Goal: Task Accomplishment & Management: Complete application form

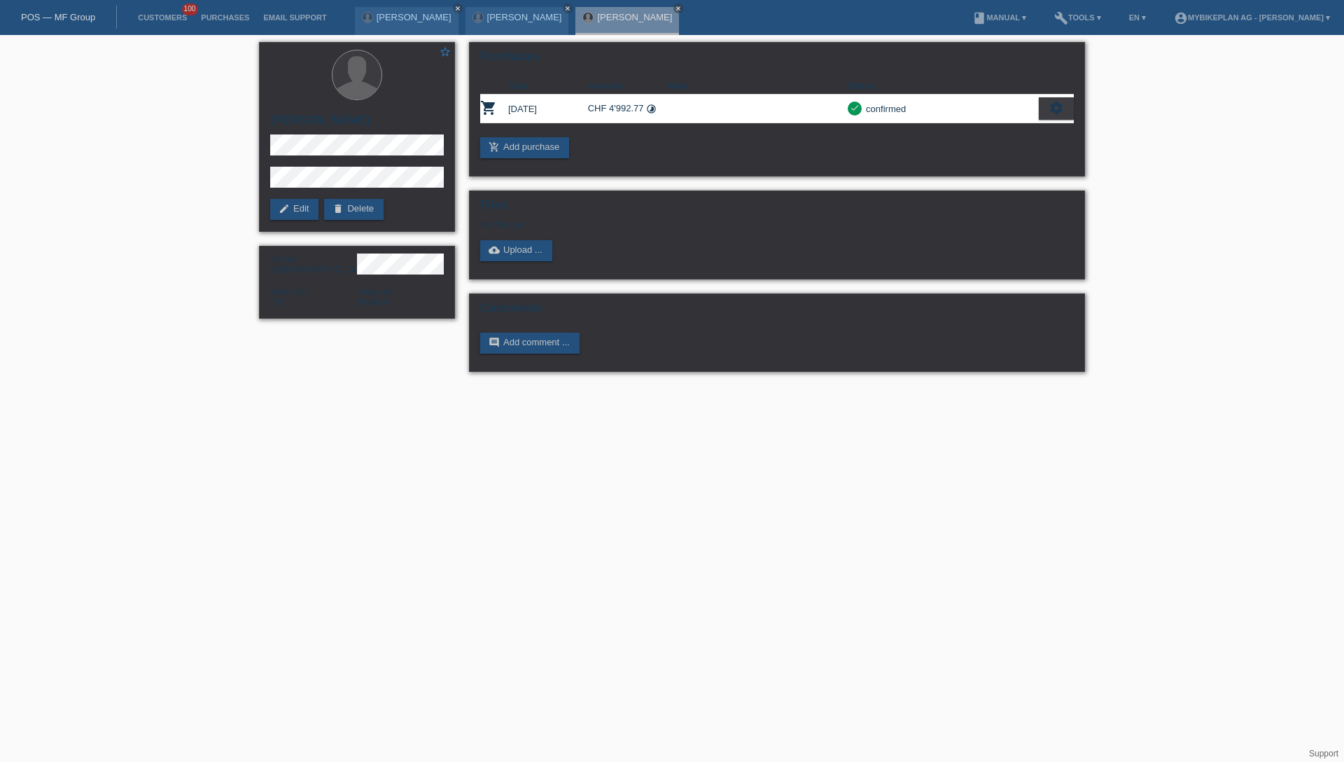
click at [67, 21] on link "POS — MF Group" at bounding box center [58, 17] width 74 height 11
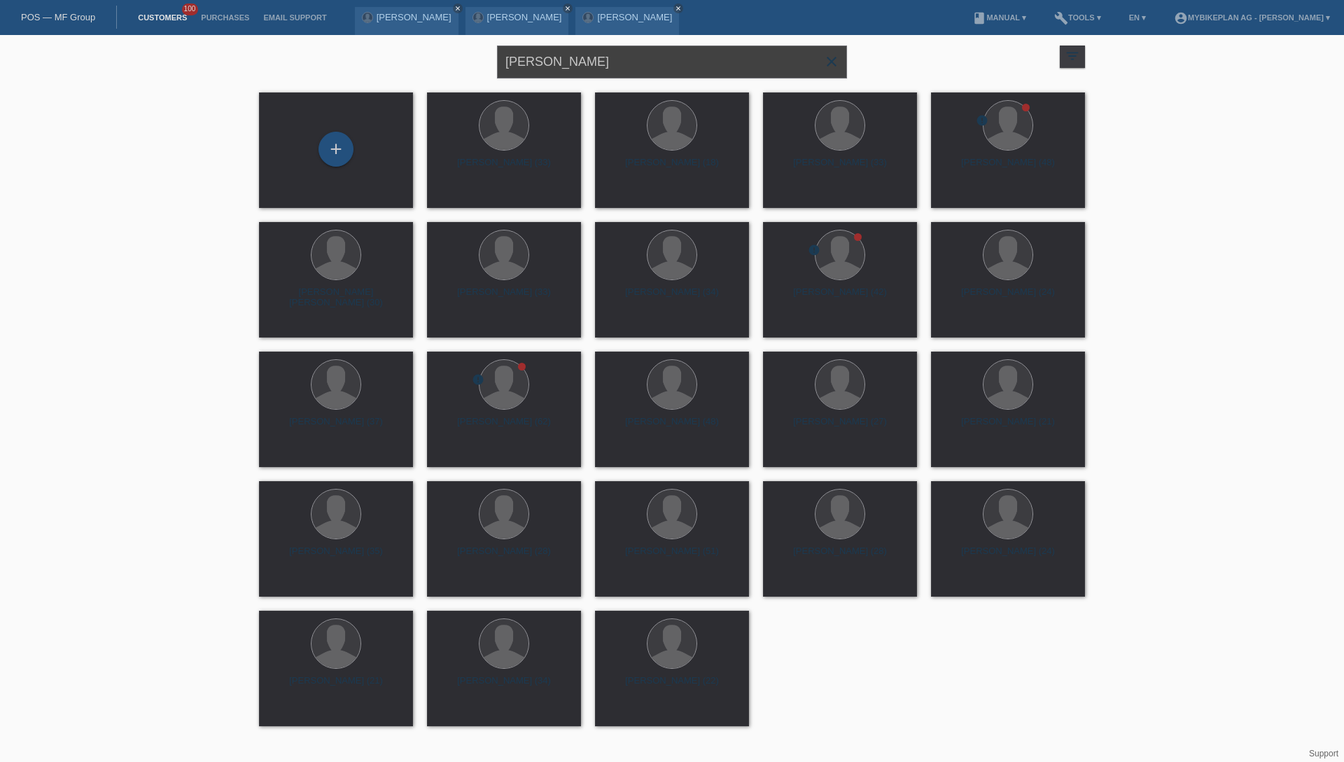
click at [629, 67] on input "[PERSON_NAME]" at bounding box center [672, 62] width 350 height 33
paste input "Martin Sail"
type input "[PERSON_NAME]"
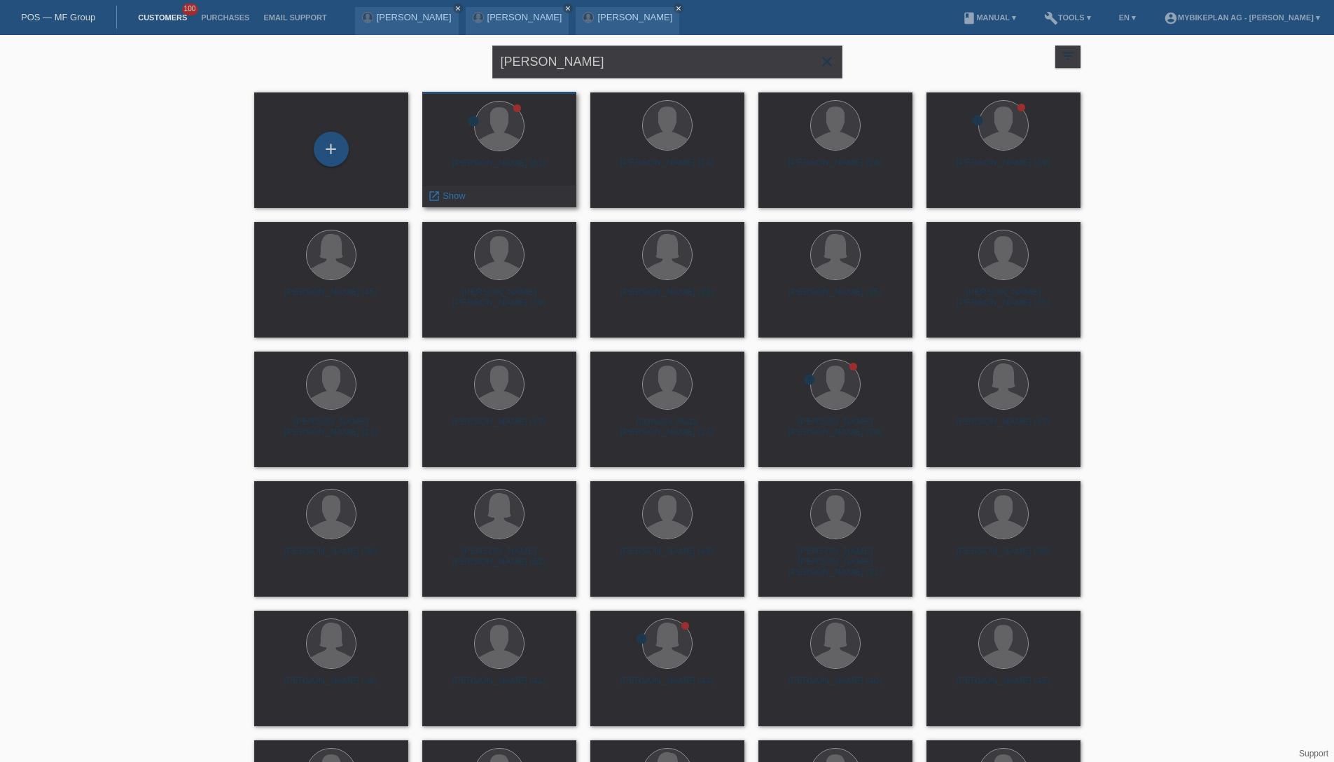
click at [506, 164] on div "[PERSON_NAME] (51)" at bounding box center [499, 169] width 132 height 22
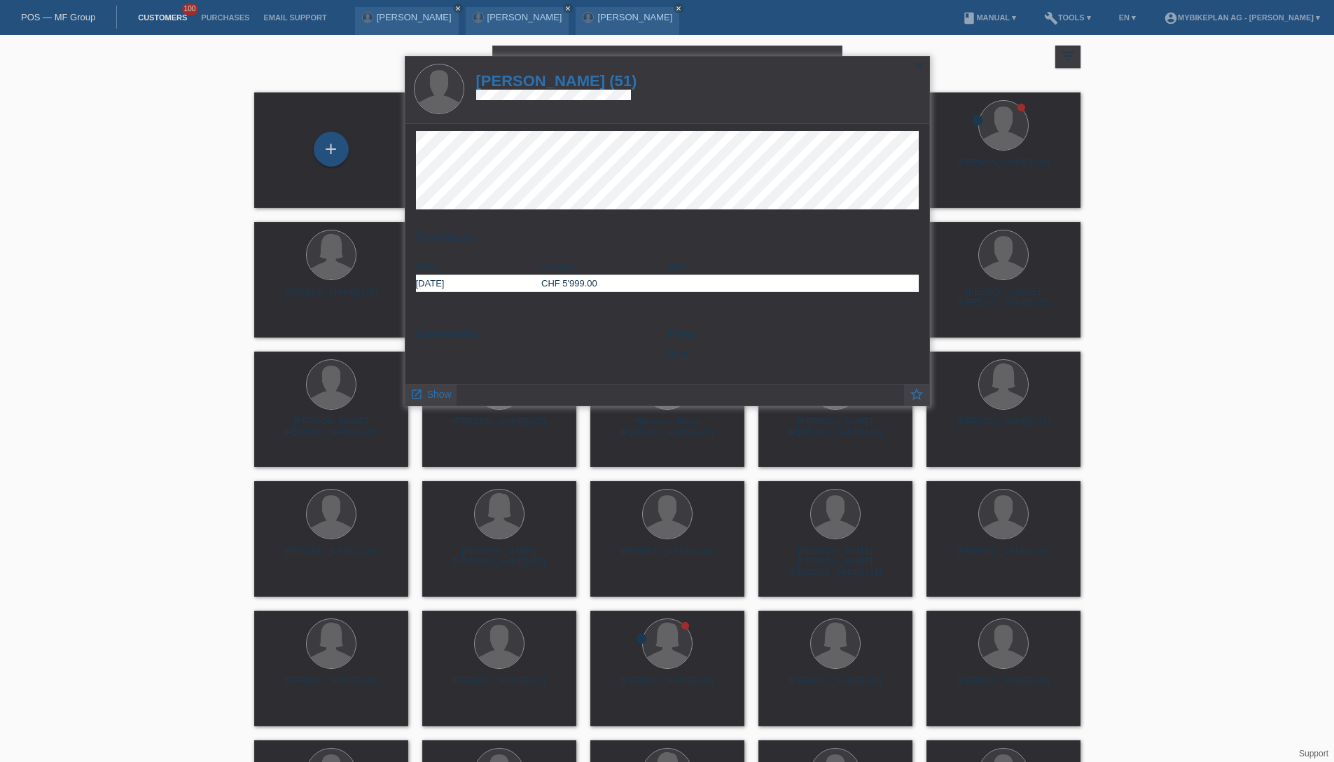
click at [559, 82] on h1 "[PERSON_NAME] (51)" at bounding box center [556, 81] width 161 height 18
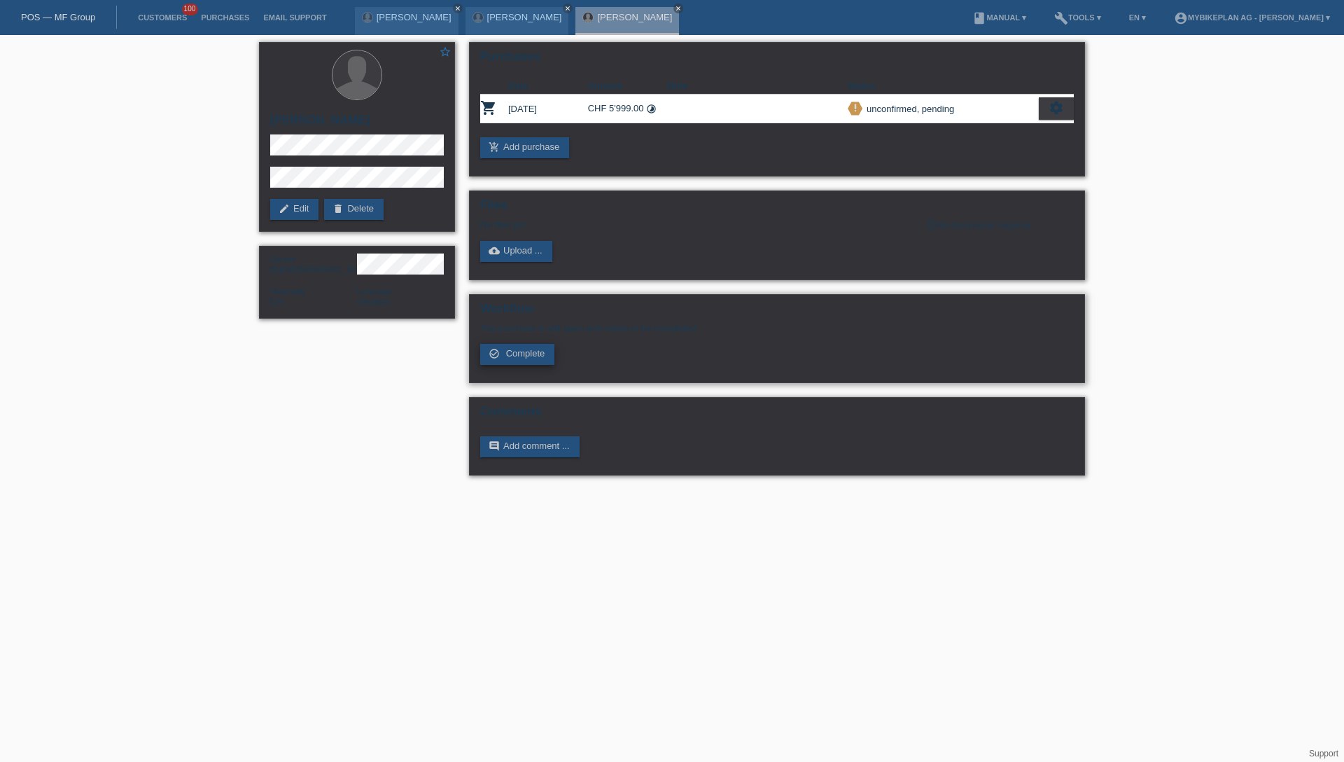
click at [532, 353] on span "Complete" at bounding box center [525, 353] width 39 height 11
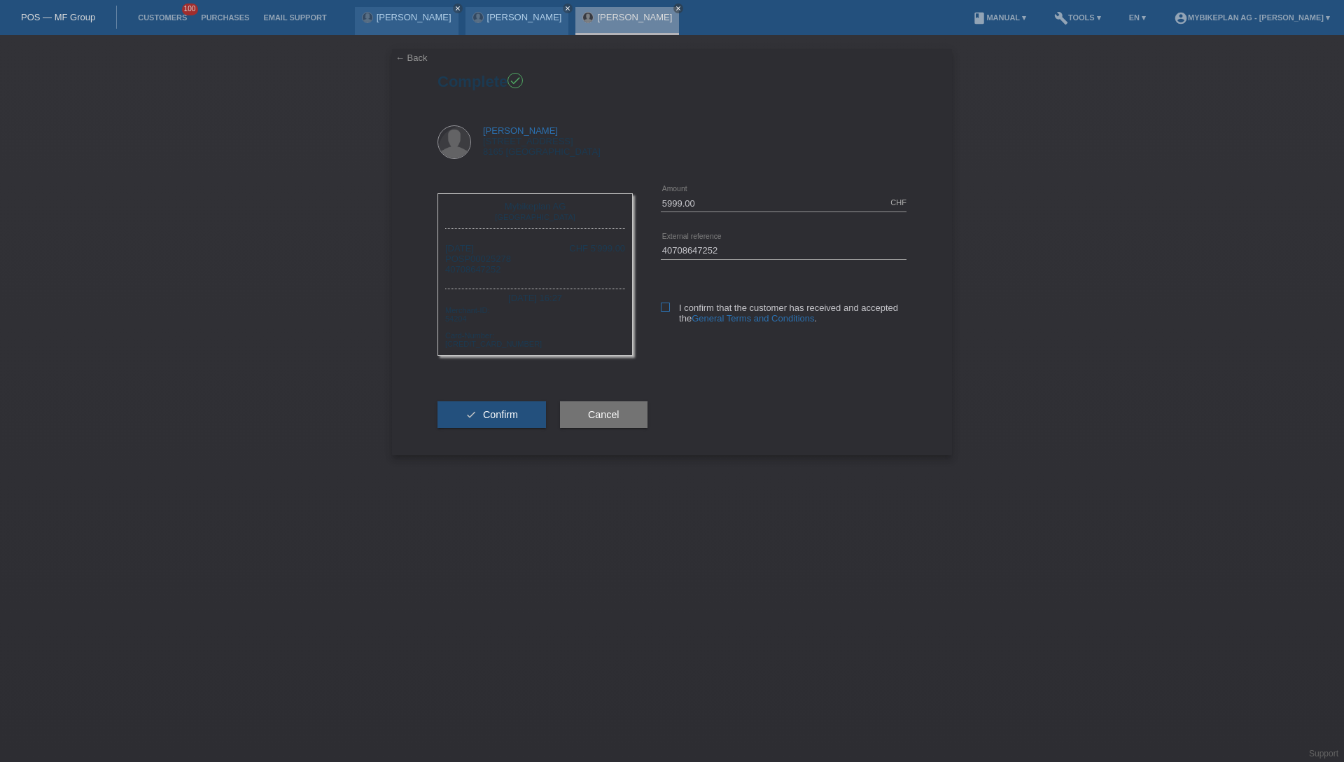
click at [675, 307] on label "I confirm that the customer has received and accepted the General Terms and Con…" at bounding box center [784, 312] width 246 height 21
click at [670, 307] on input "I confirm that the customer has received and accepted the General Terms and Con…" at bounding box center [665, 306] width 9 height 9
checkbox input "true"
click at [515, 417] on span "Confirm" at bounding box center [500, 414] width 35 height 11
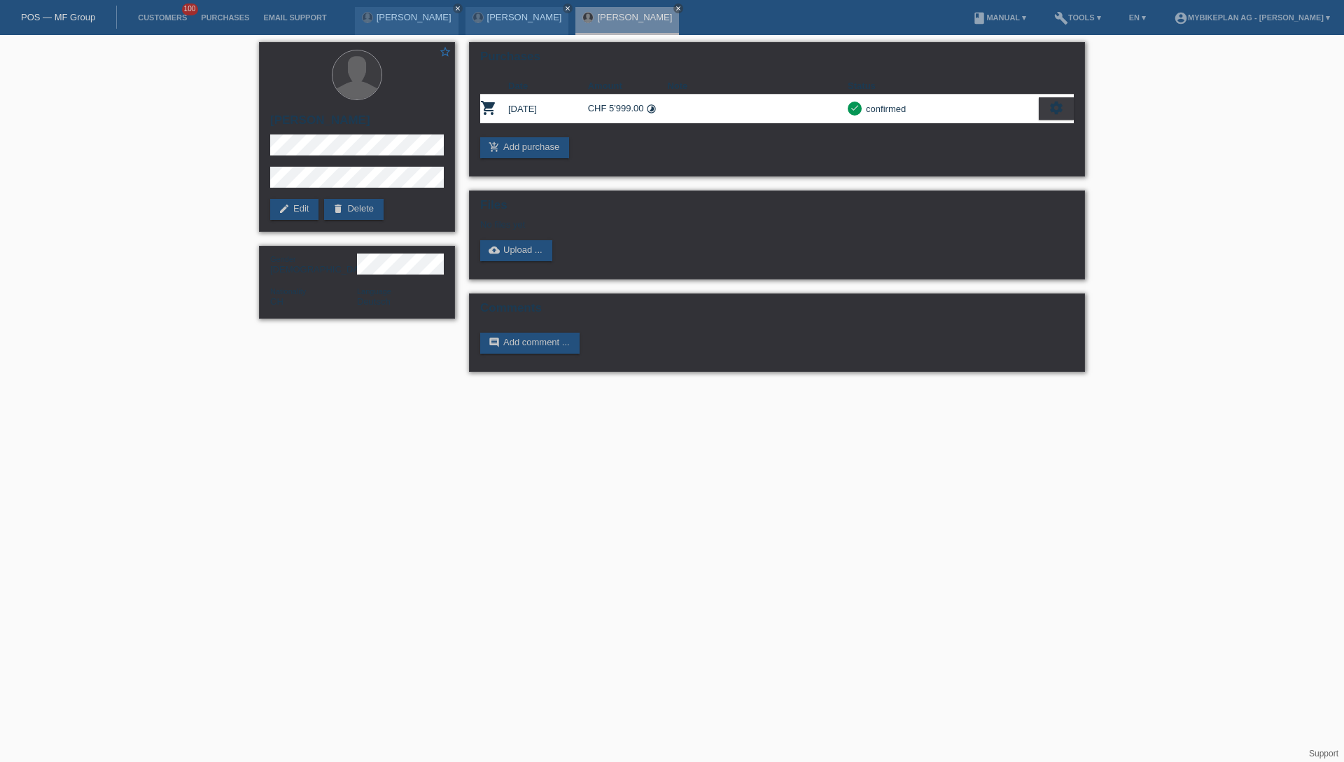
click at [55, 9] on div "POS — MF Group" at bounding box center [58, 17] width 117 height 23
click at [55, 18] on link "POS — MF Group" at bounding box center [58, 17] width 74 height 11
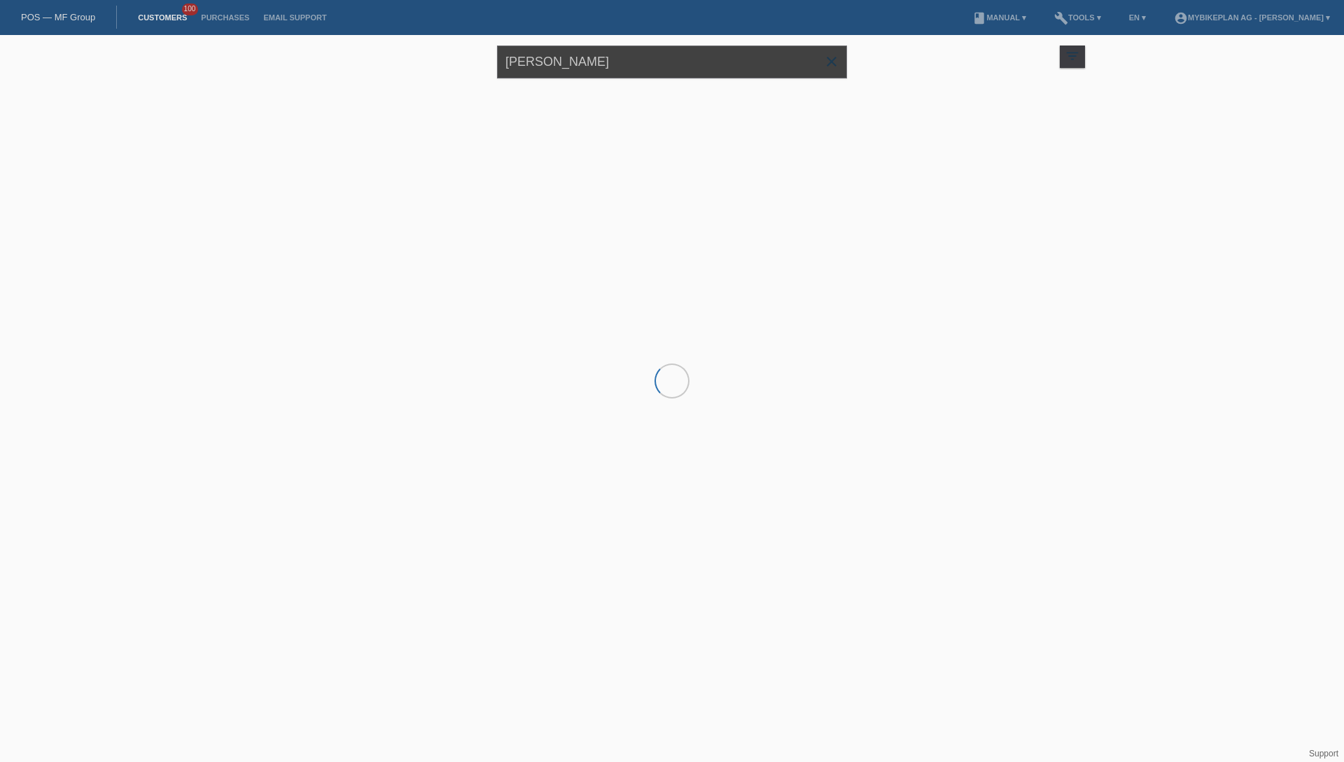
click at [614, 61] on input "[PERSON_NAME]" at bounding box center [672, 62] width 350 height 33
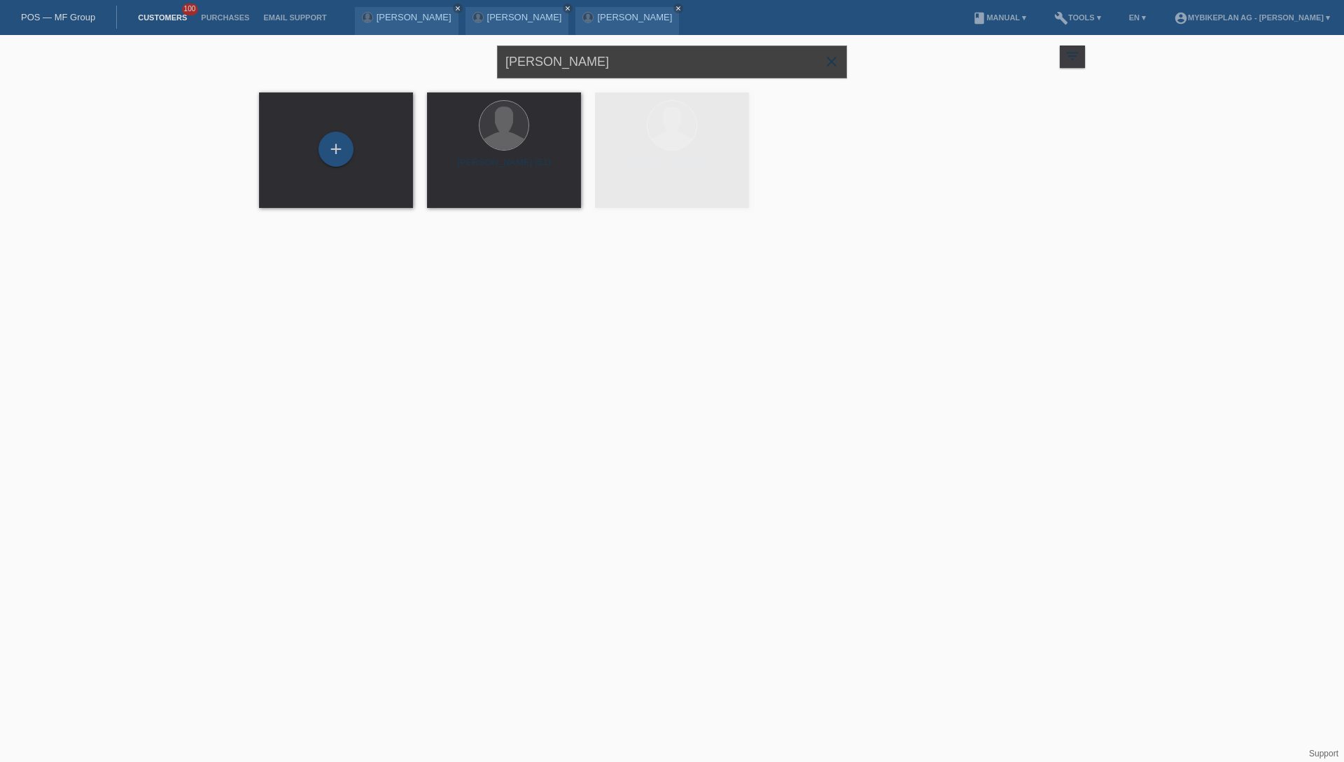
paste input "[PERSON_NAME]"
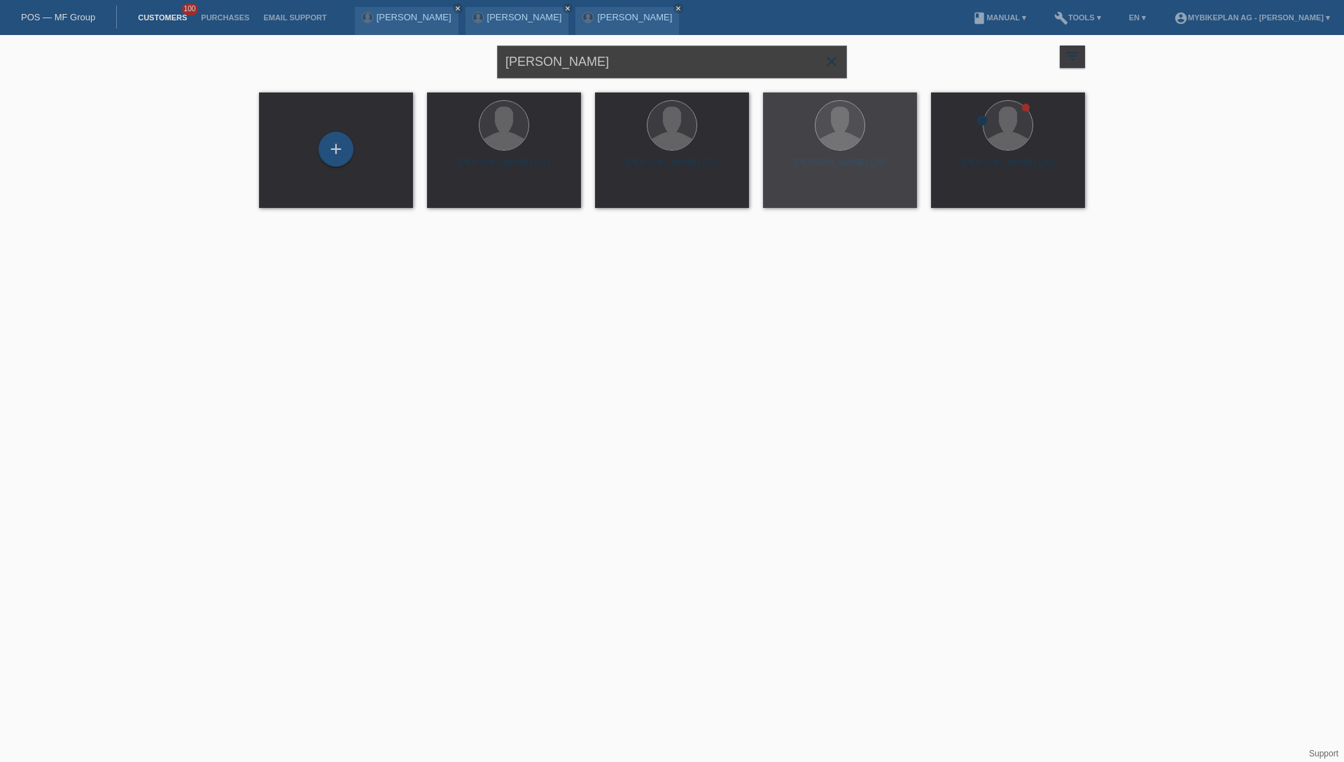
type input "[PERSON_NAME]"
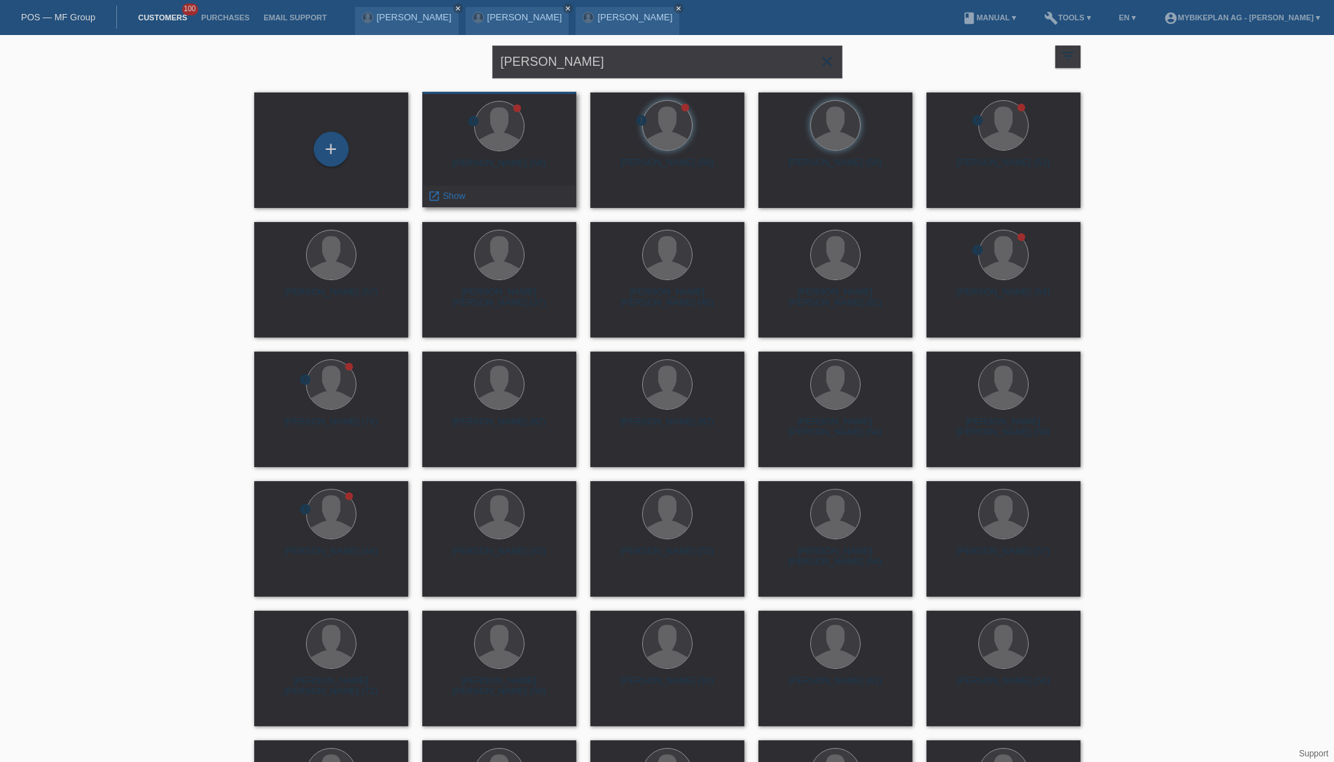
click at [510, 169] on div "Peter Brylla (58)" at bounding box center [499, 169] width 132 height 22
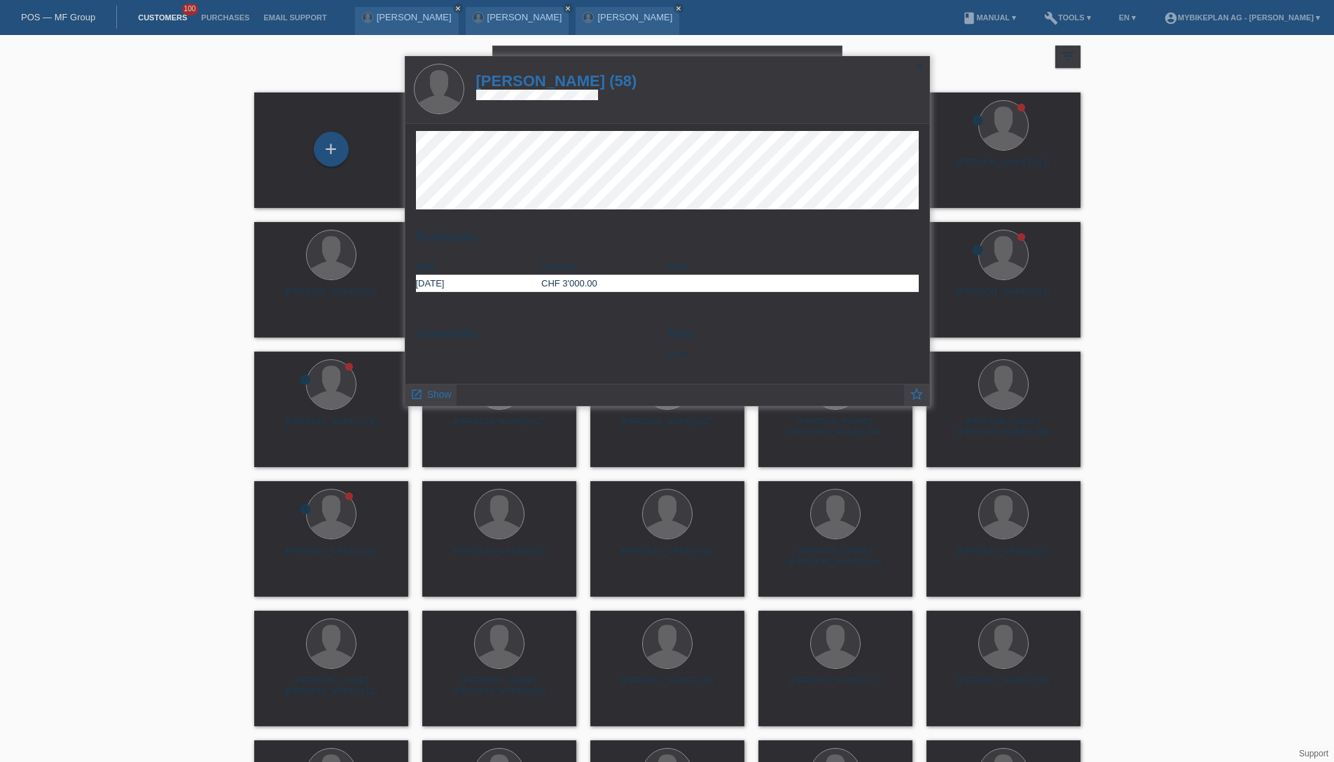
click at [545, 86] on h1 "Peter Brylla (58)" at bounding box center [556, 81] width 161 height 18
click at [545, 84] on h1 "Peter Brylla (58)" at bounding box center [556, 81] width 161 height 18
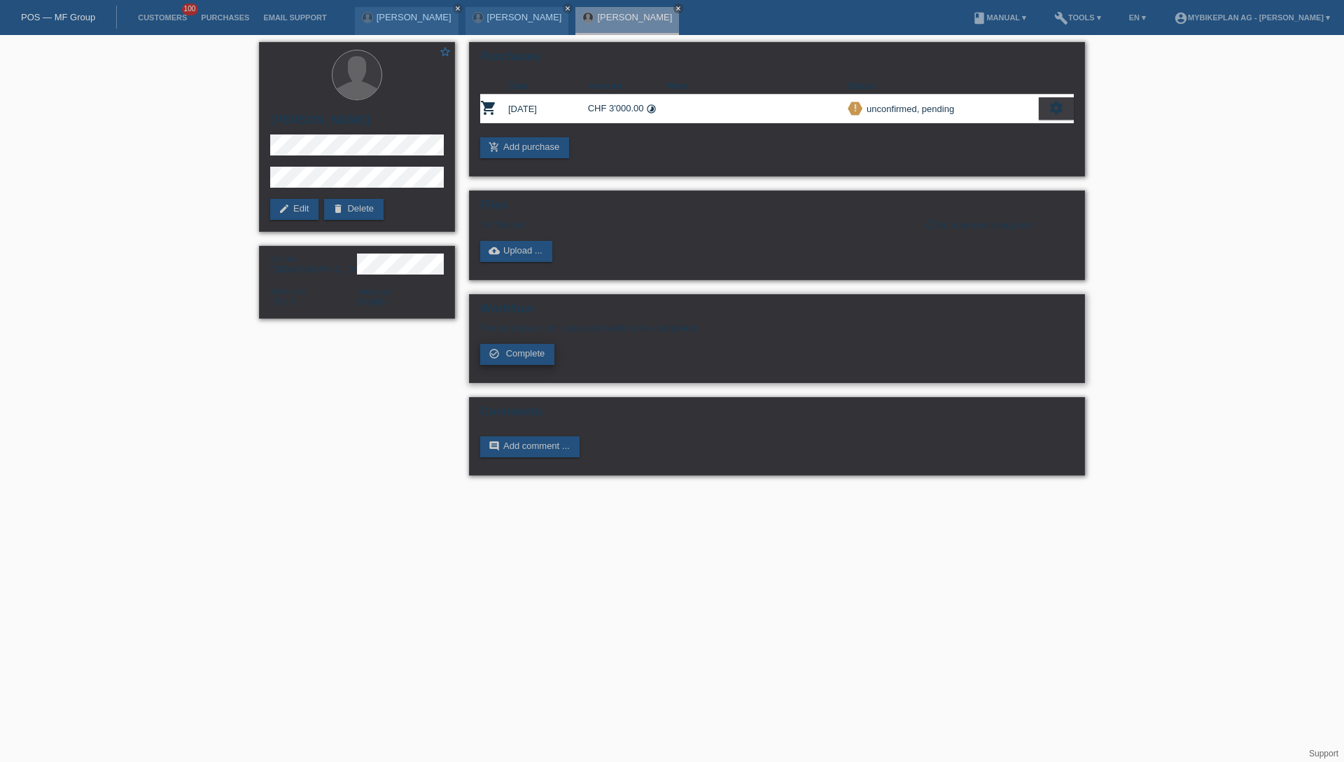
click at [536, 354] on span "Complete" at bounding box center [525, 353] width 39 height 11
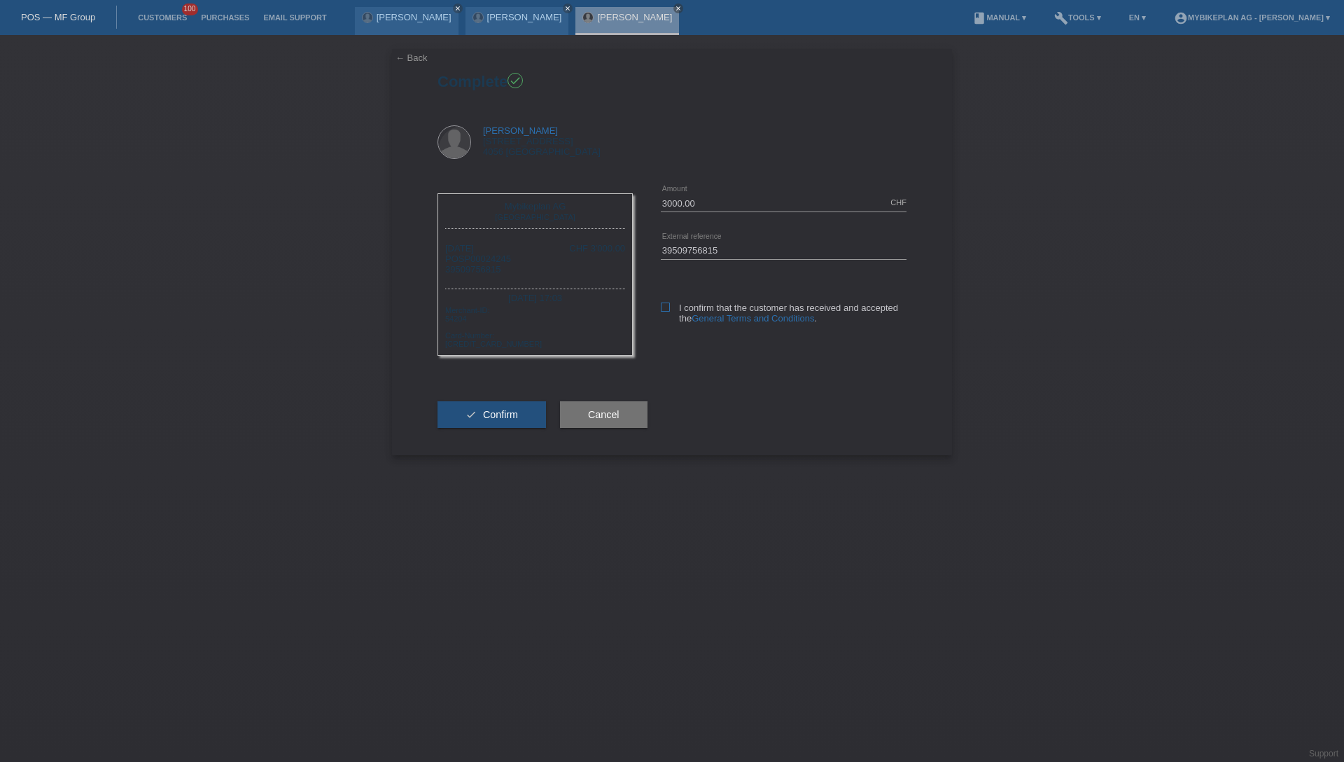
click at [676, 310] on label "I confirm that the customer has received and accepted the General Terms and Con…" at bounding box center [784, 312] width 246 height 21
click at [670, 310] on input "I confirm that the customer has received and accepted the General Terms and Con…" at bounding box center [665, 306] width 9 height 9
checkbox input "true"
click at [508, 410] on span "Confirm" at bounding box center [500, 414] width 35 height 11
